Goal: Task Accomplishment & Management: Use online tool/utility

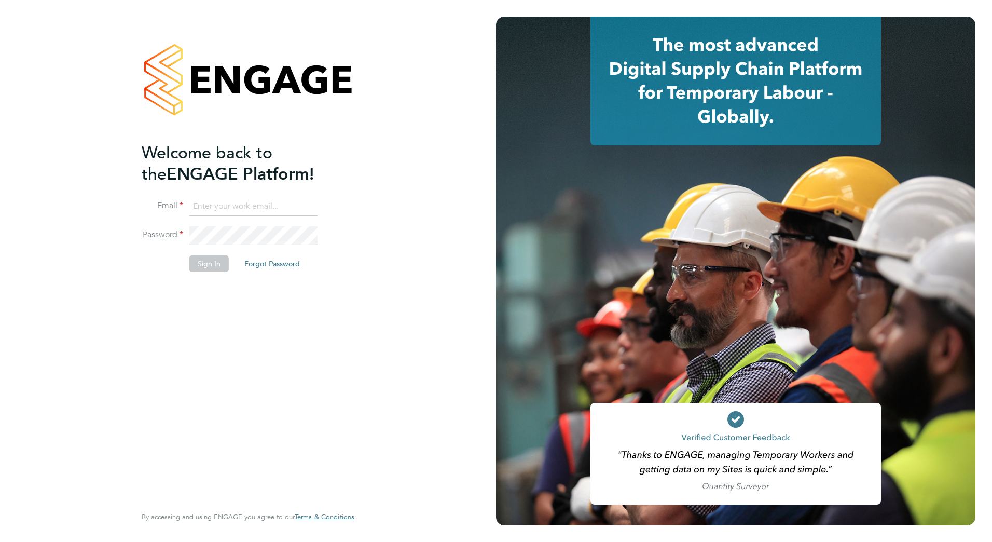
type input "daryl.keiderling@vistry.co.uk"
click at [204, 263] on button "Sign In" at bounding box center [208, 263] width 39 height 17
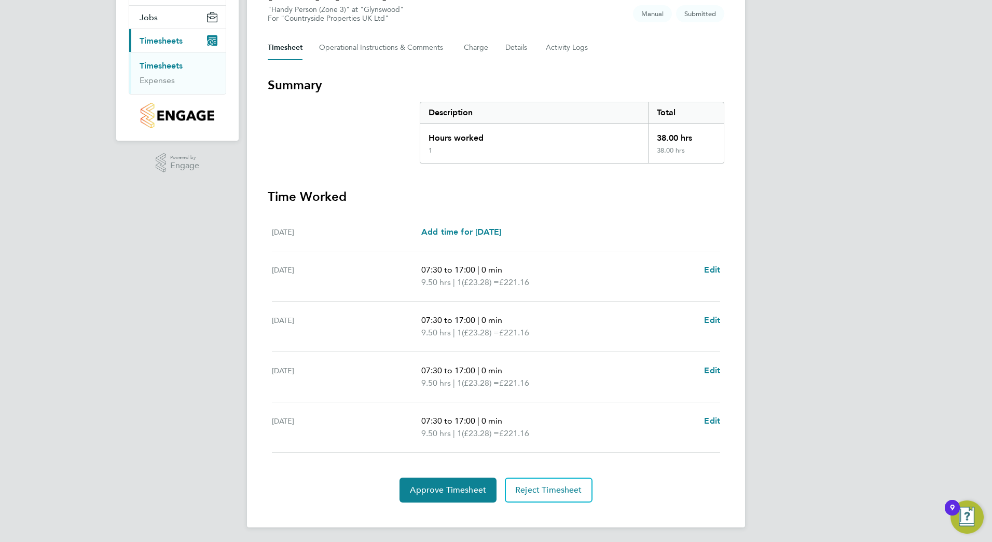
scroll to position [120, 0]
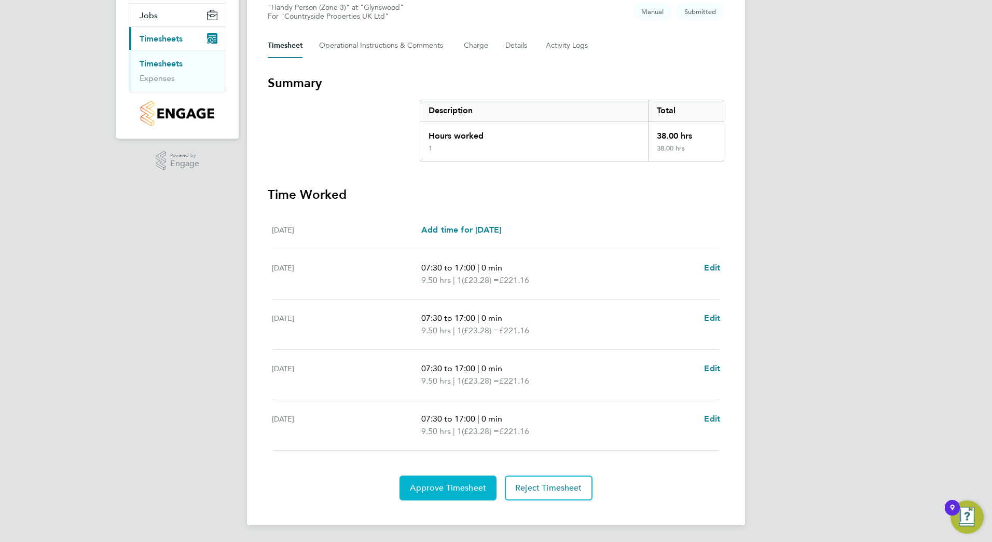
click at [471, 483] on span "Approve Timesheet" at bounding box center [448, 488] width 76 height 10
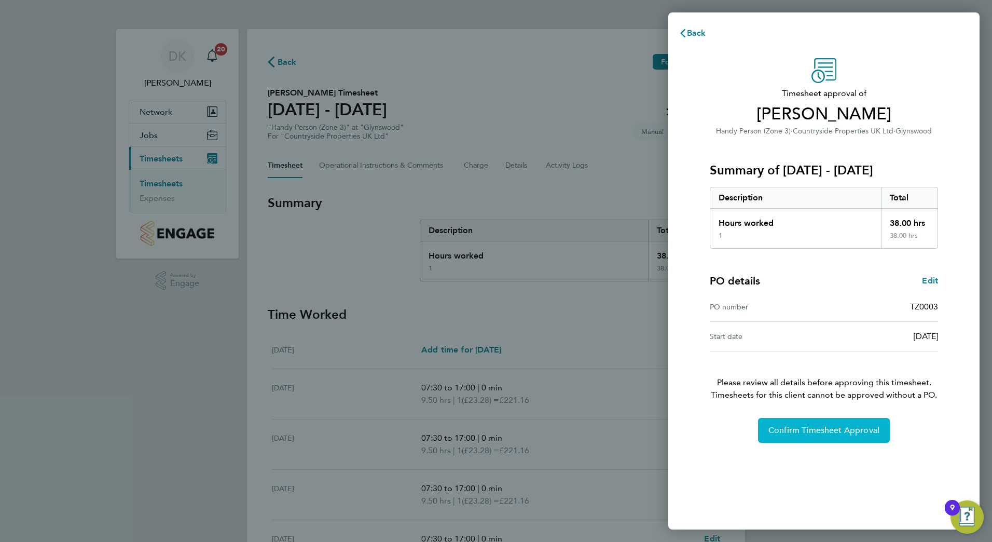
click at [806, 433] on span "Confirm Timesheet Approval" at bounding box center [823, 430] width 111 height 10
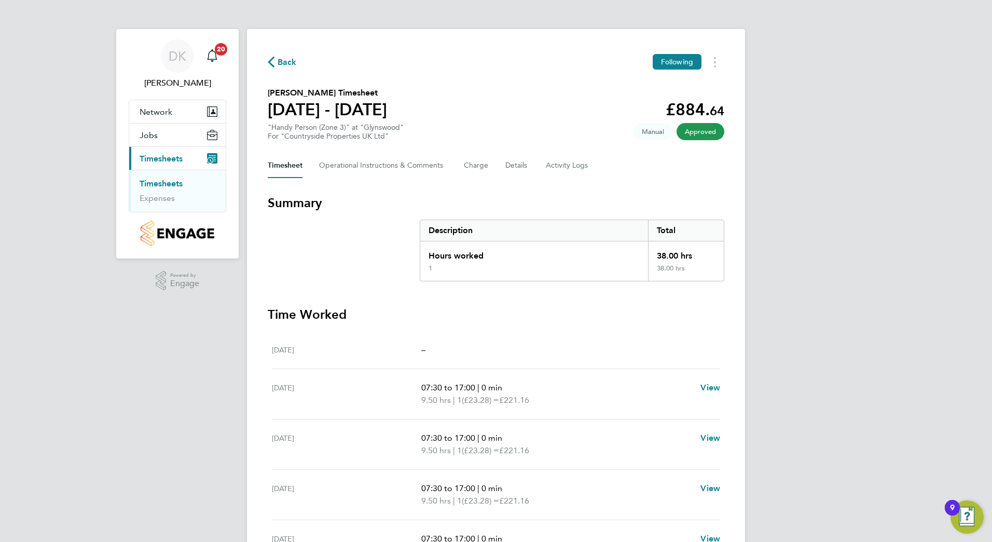
click at [167, 181] on link "Timesheets" at bounding box center [161, 183] width 43 height 10
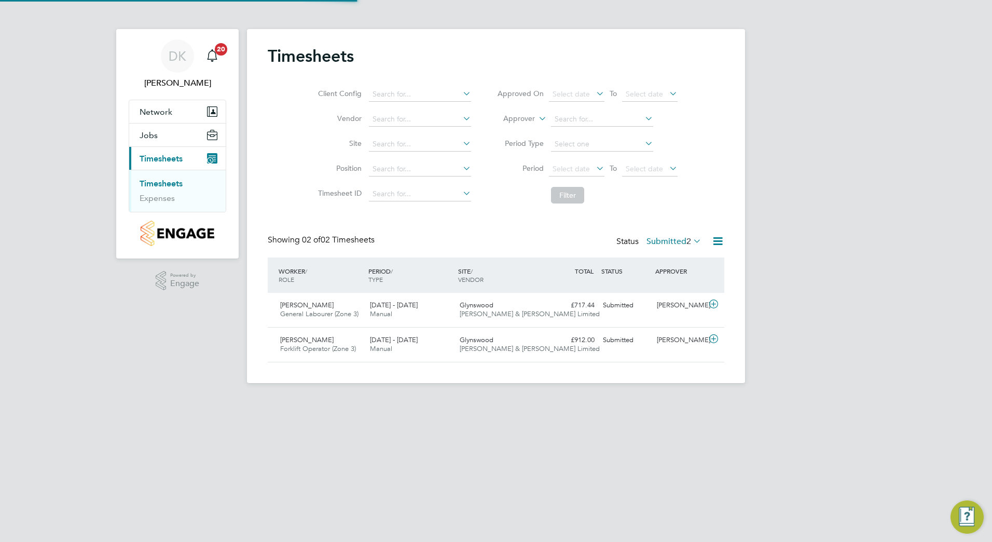
scroll to position [26, 90]
click at [314, 301] on span "[PERSON_NAME]" at bounding box center [306, 304] width 53 height 9
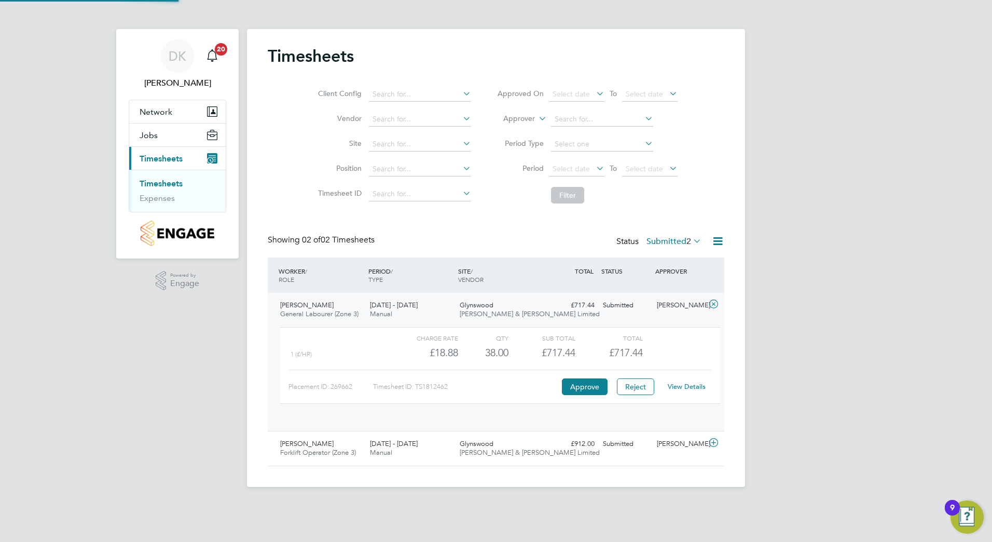
scroll to position [18, 101]
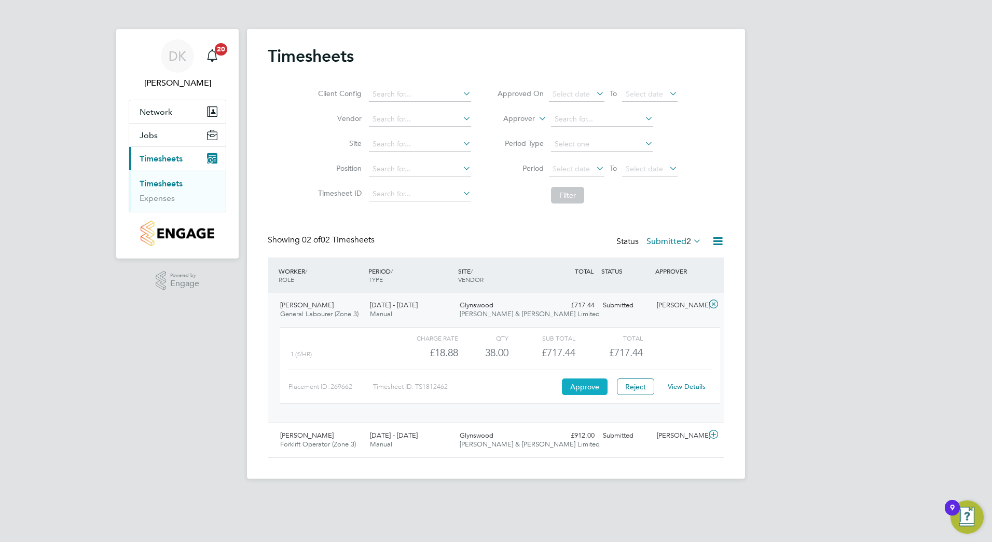
click at [582, 382] on button "Approve" at bounding box center [585, 386] width 46 height 17
click at [312, 438] on span "[PERSON_NAME]" at bounding box center [306, 435] width 53 height 9
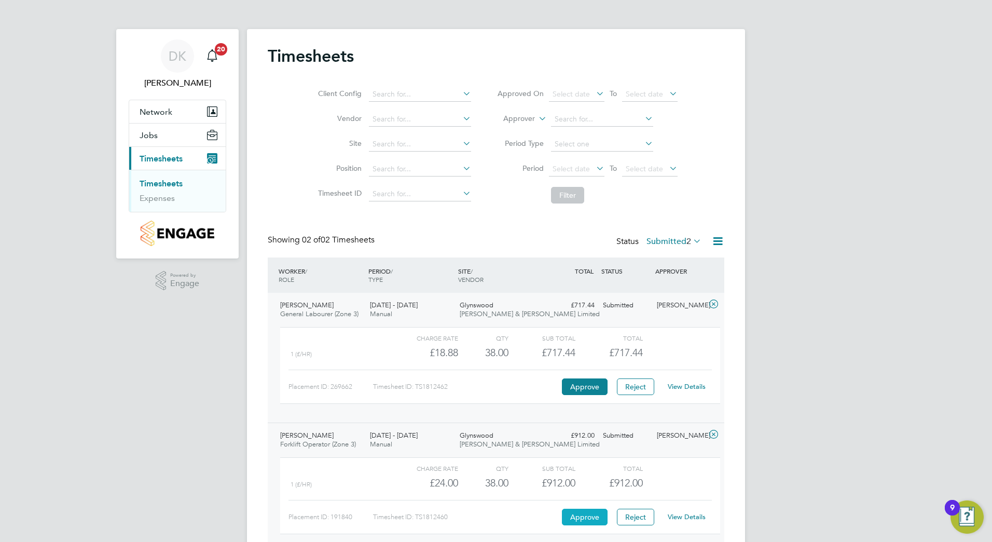
click at [596, 517] on button "Approve" at bounding box center [585, 516] width 46 height 17
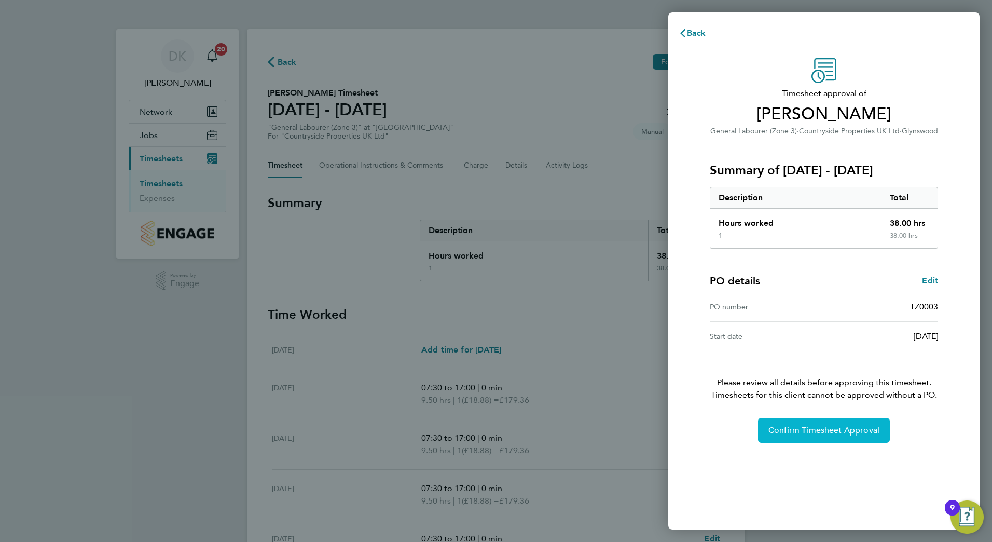
click at [843, 428] on span "Confirm Timesheet Approval" at bounding box center [823, 430] width 111 height 10
click at [823, 427] on span "Confirm Timesheet Approval" at bounding box center [823, 430] width 111 height 10
